Goal: Transaction & Acquisition: Download file/media

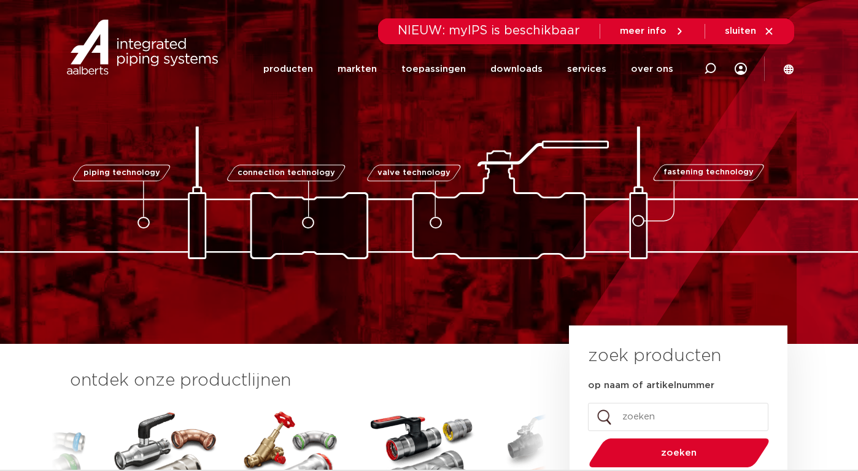
click at [663, 415] on input "op naam of artikelnummer" at bounding box center [678, 417] width 180 height 28
type input "t"
type input "demontage"
click at [584, 437] on button "zoeken" at bounding box center [679, 452] width 190 height 31
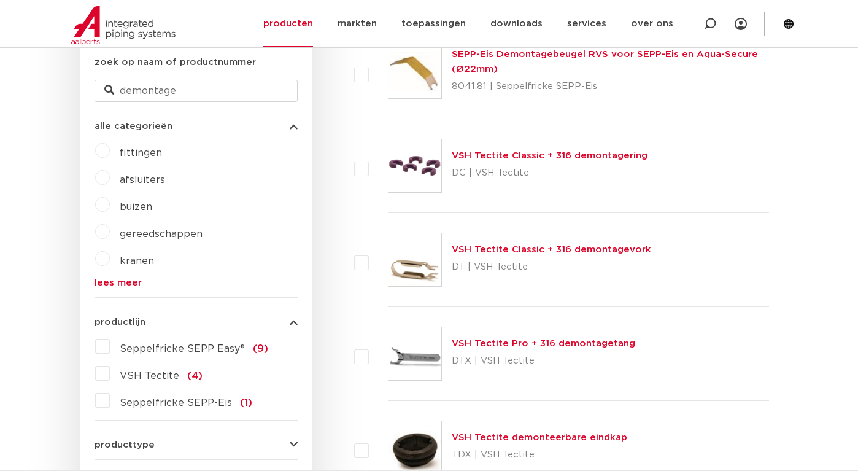
scroll to position [372, 0]
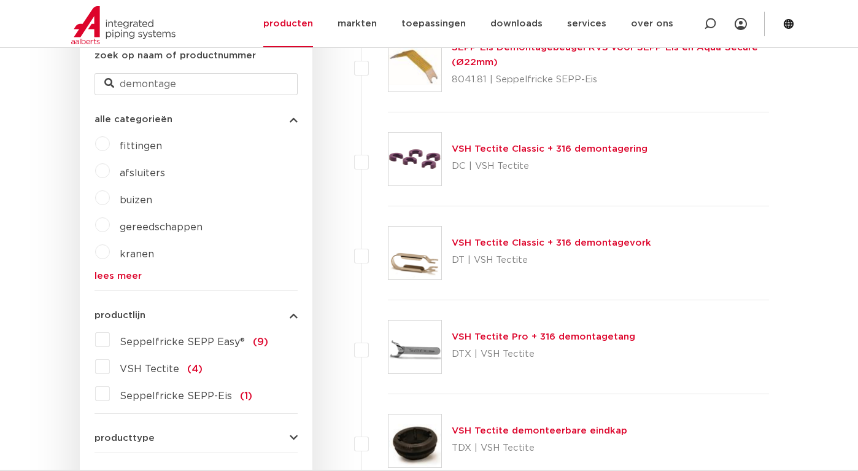
click at [423, 158] on img at bounding box center [414, 159] width 53 height 53
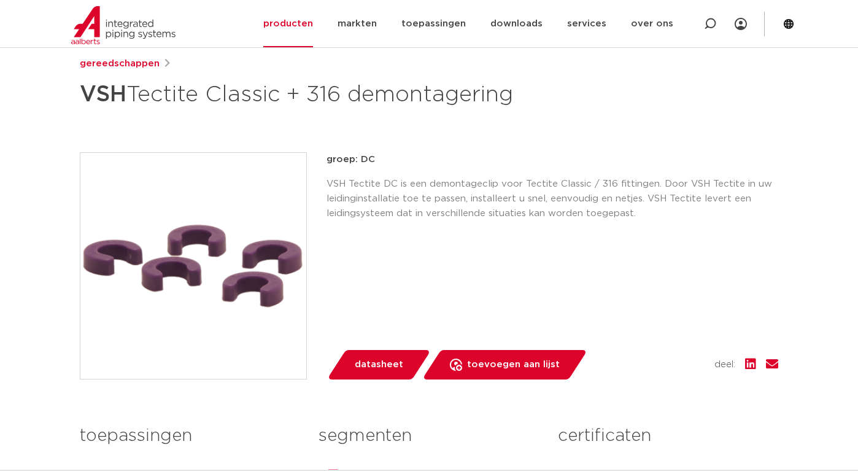
scroll to position [206, 0]
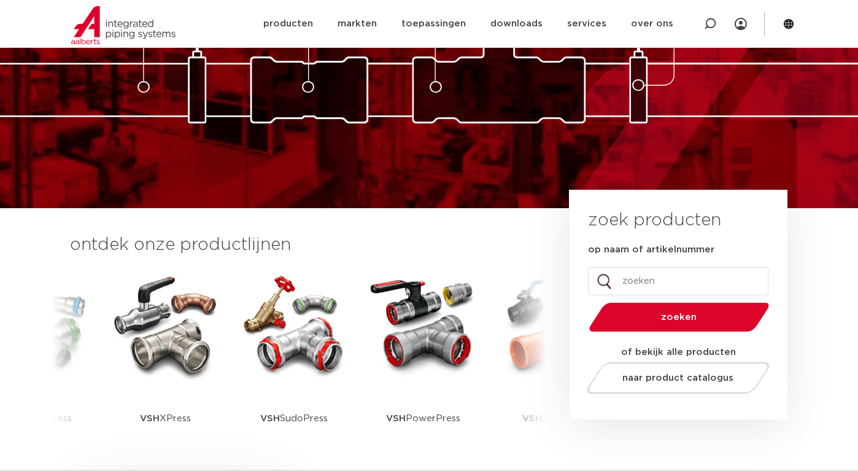
scroll to position [137, 0]
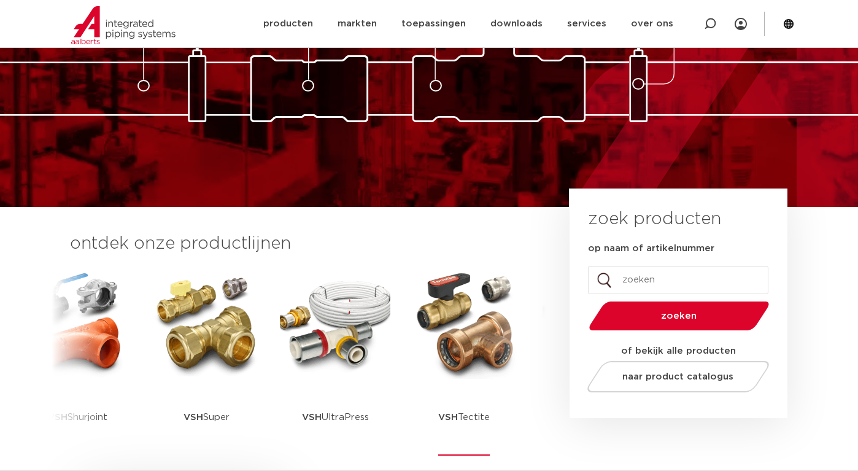
click at [409, 340] on img at bounding box center [464, 323] width 110 height 110
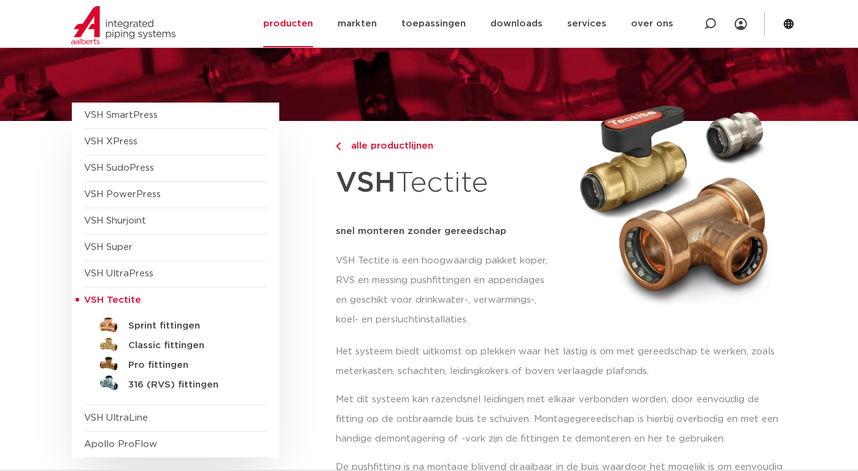
scroll to position [87, 0]
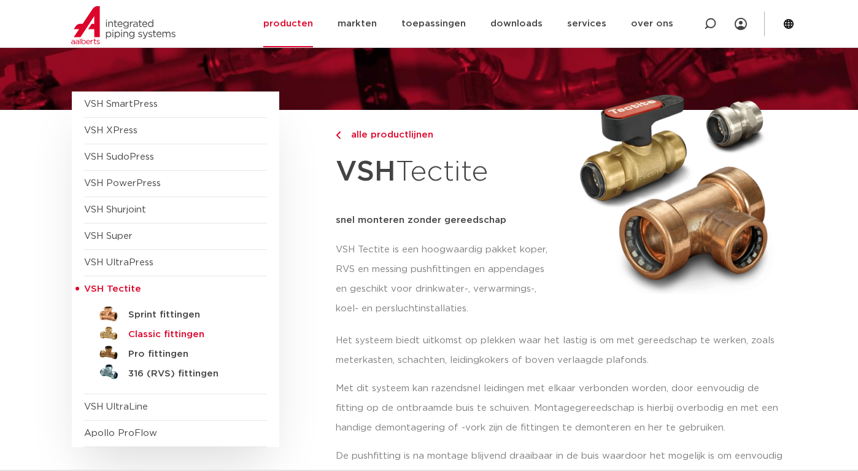
click at [171, 334] on h5 "Classic fittingen" at bounding box center [188, 334] width 121 height 11
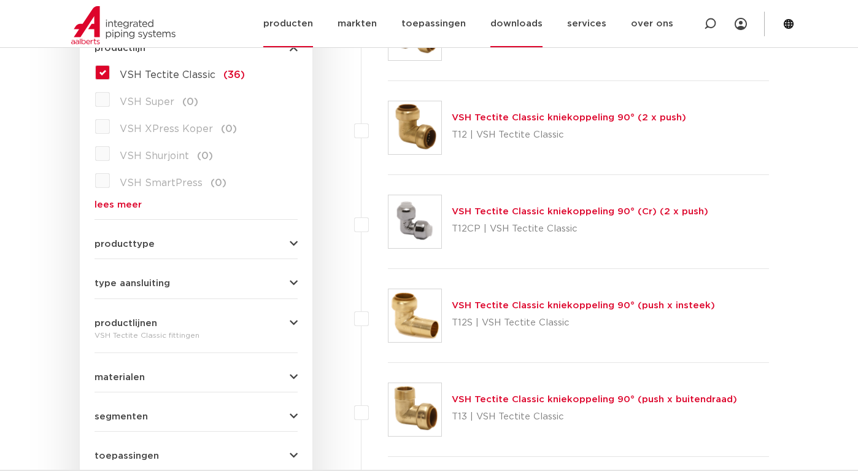
click at [528, 24] on link "downloads" at bounding box center [516, 23] width 52 height 47
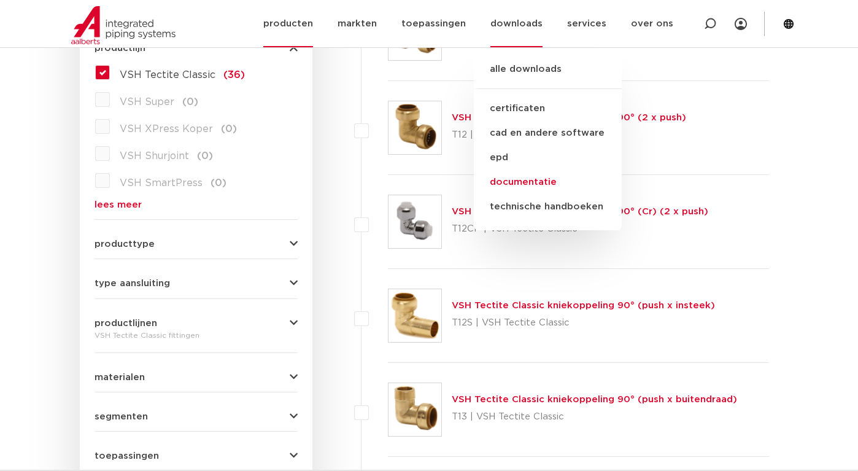
click at [520, 180] on link "documentatie" at bounding box center [548, 182] width 148 height 25
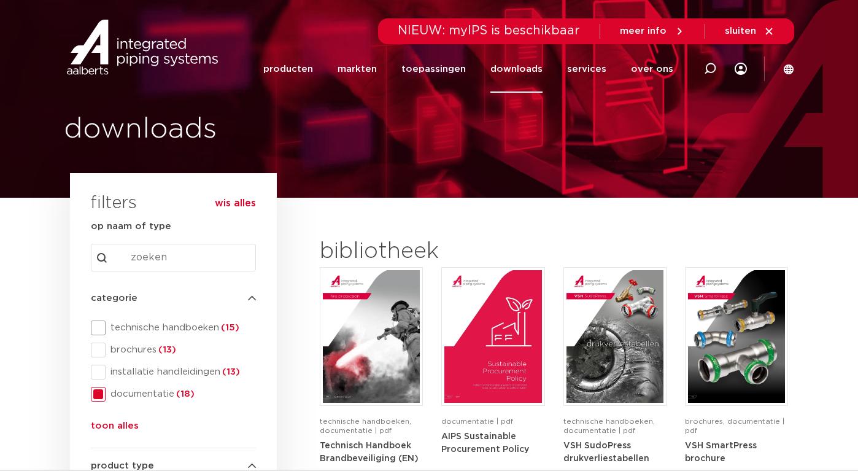
click at [91, 326] on span at bounding box center [98, 327] width 15 height 15
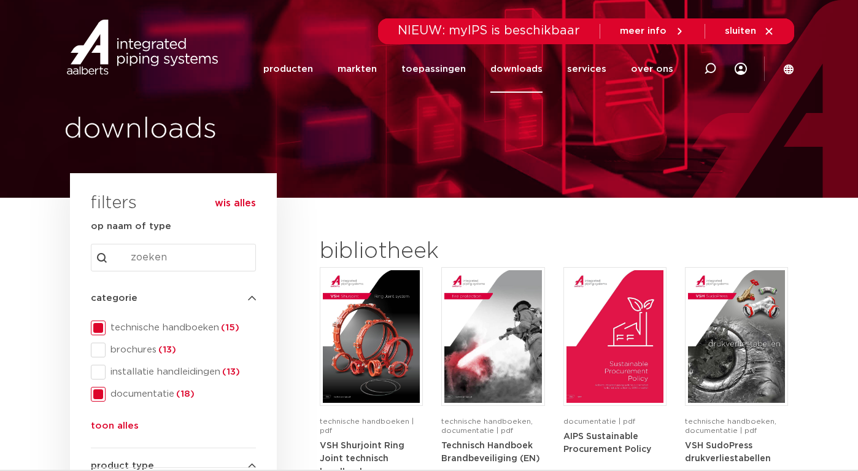
drag, startPoint x: 782, startPoint y: 233, endPoint x: 776, endPoint y: 207, distance: 26.5
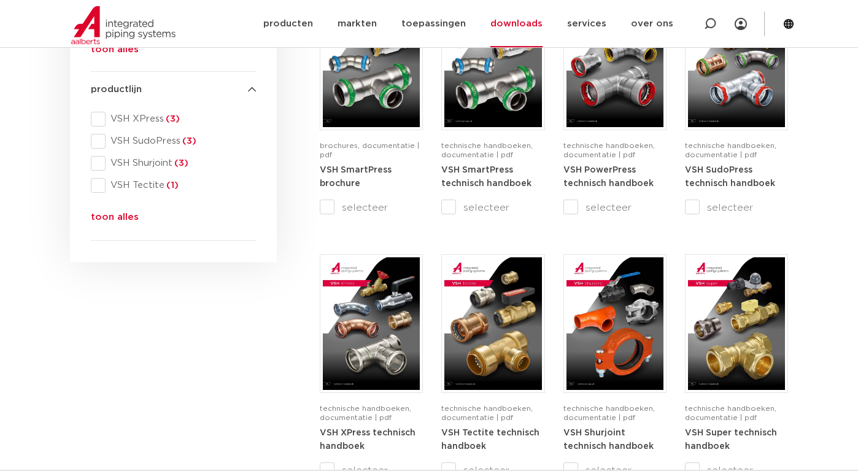
scroll to position [609, 0]
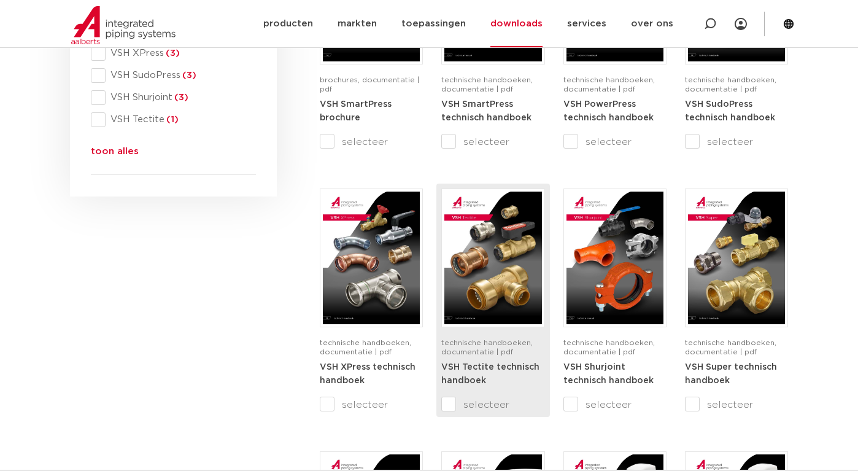
click at [505, 252] on img at bounding box center [492, 257] width 97 height 133
